Goal: Information Seeking & Learning: Compare options

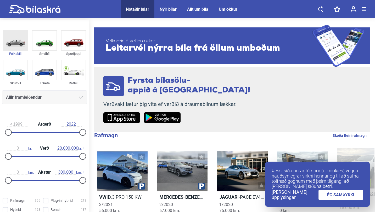
click at [14, 44] on img at bounding box center [15, 40] width 24 height 19
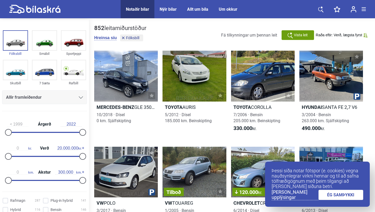
click at [329, 194] on link "ÉG SAMÞYKKI" at bounding box center [340, 195] width 45 height 10
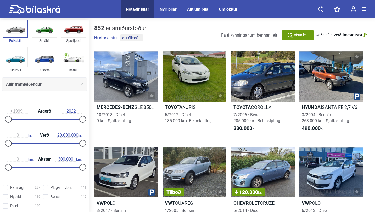
scroll to position [16, 0]
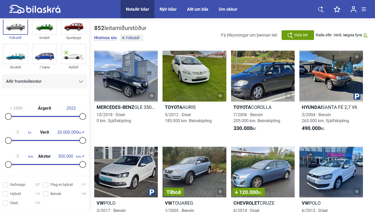
click at [81, 81] on icon at bounding box center [81, 82] width 4 height 2
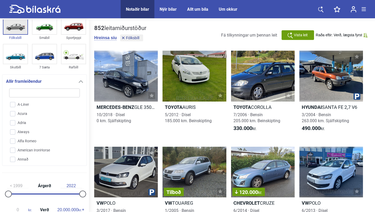
click at [16, 27] on img at bounding box center [15, 24] width 24 height 19
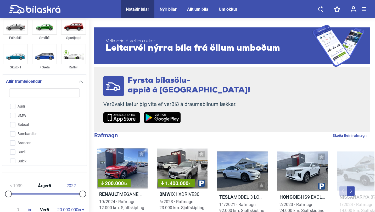
scroll to position [80, 0]
click at [14, 117] on input "BMW" at bounding box center [40, 117] width 71 height 9
checkbox input "true"
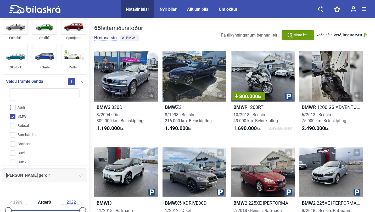
click at [13, 109] on input "Audi" at bounding box center [40, 107] width 71 height 9
checkbox input "true"
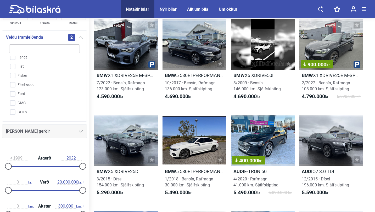
scroll to position [60, 0]
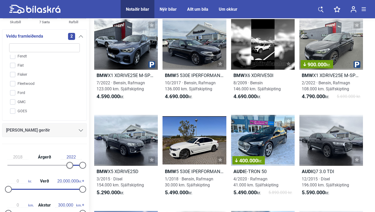
drag, startPoint x: 7, startPoint y: 167, endPoint x: 65, endPoint y: 164, distance: 57.9
click at [65, 164] on div "2018 Árgerð 2022" at bounding box center [44, 161] width 85 height 24
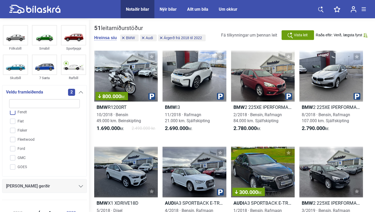
scroll to position [4, 0]
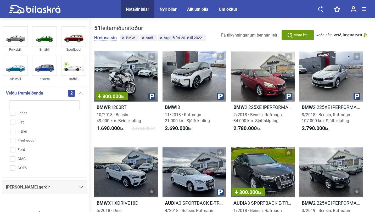
click at [303, 35] on span "Vista leit" at bounding box center [301, 34] width 14 height 5
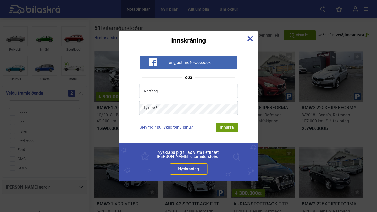
click at [251, 38] on img at bounding box center [250, 39] width 6 height 6
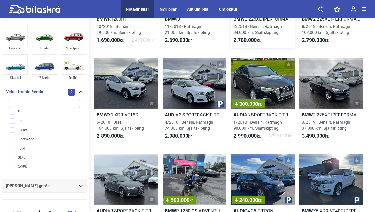
scroll to position [0, 0]
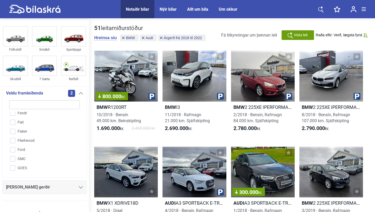
type input "1999"
